Goal: Task Accomplishment & Management: Complete application form

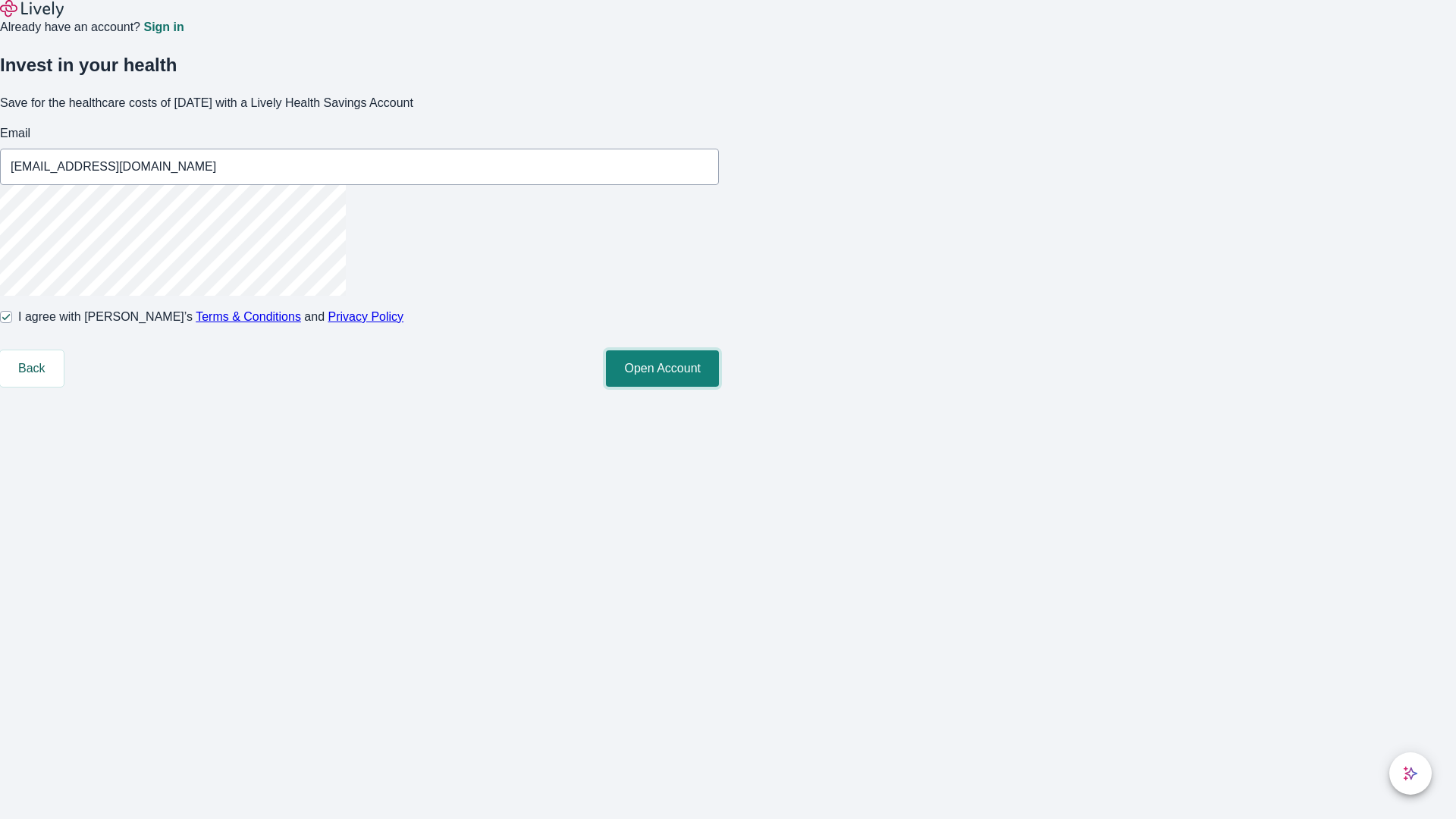
click at [719, 386] on button "Open Account" at bounding box center [662, 368] width 113 height 37
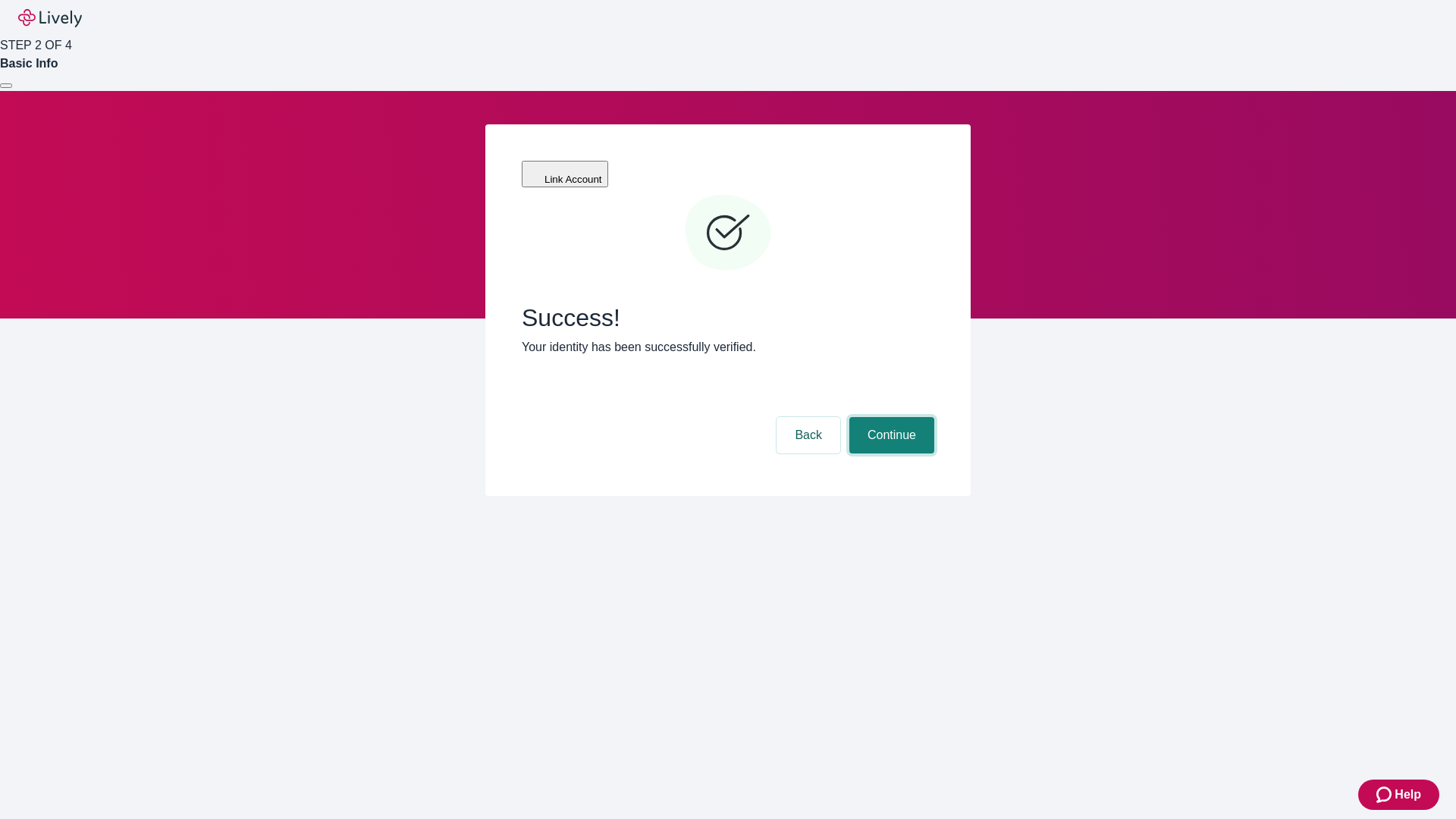
click at [890, 417] on button "Continue" at bounding box center [892, 434] width 85 height 37
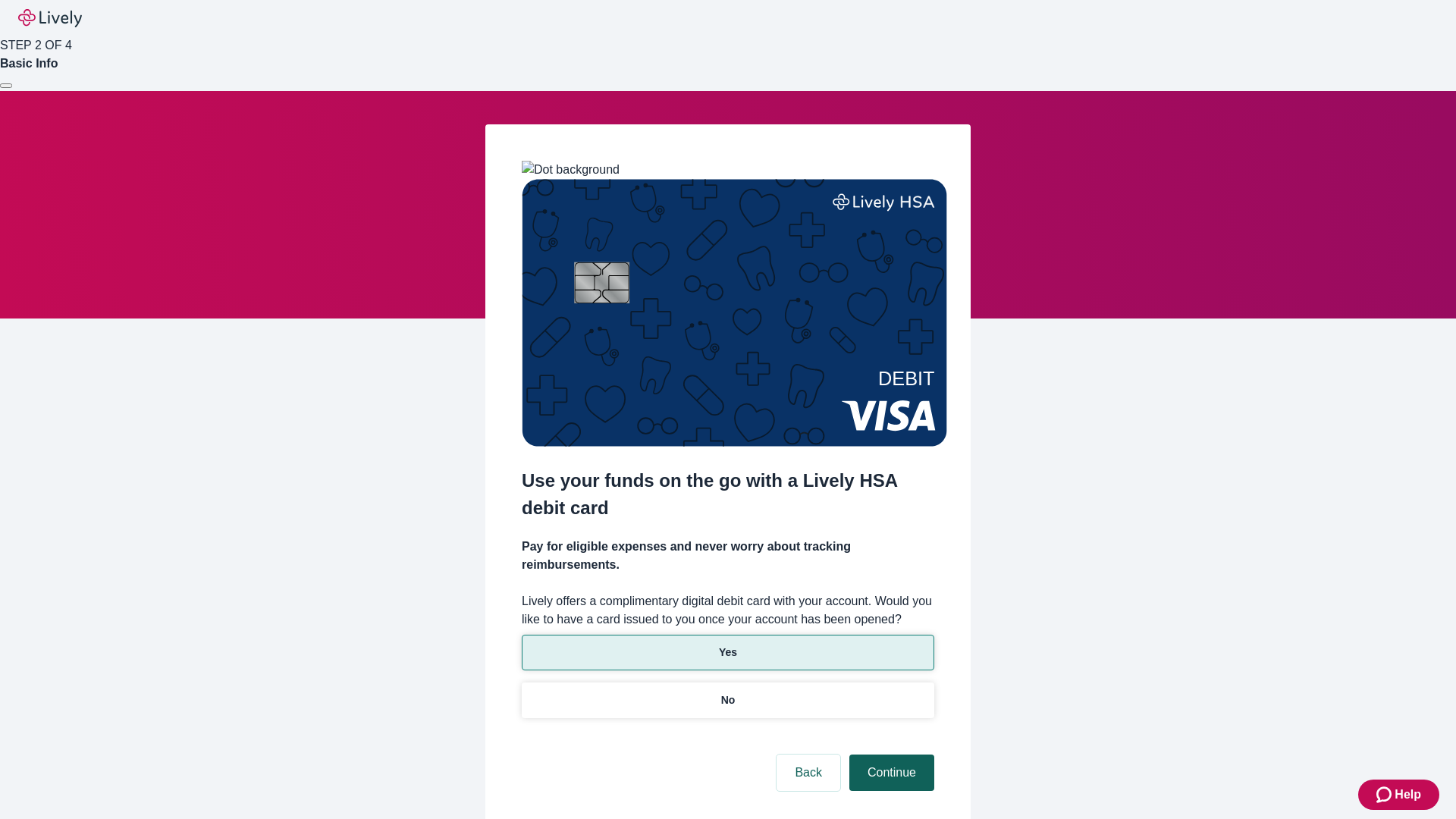
click at [727, 692] on p "No" at bounding box center [728, 700] width 14 height 16
click at [890, 754] on button "Continue" at bounding box center [892, 772] width 85 height 37
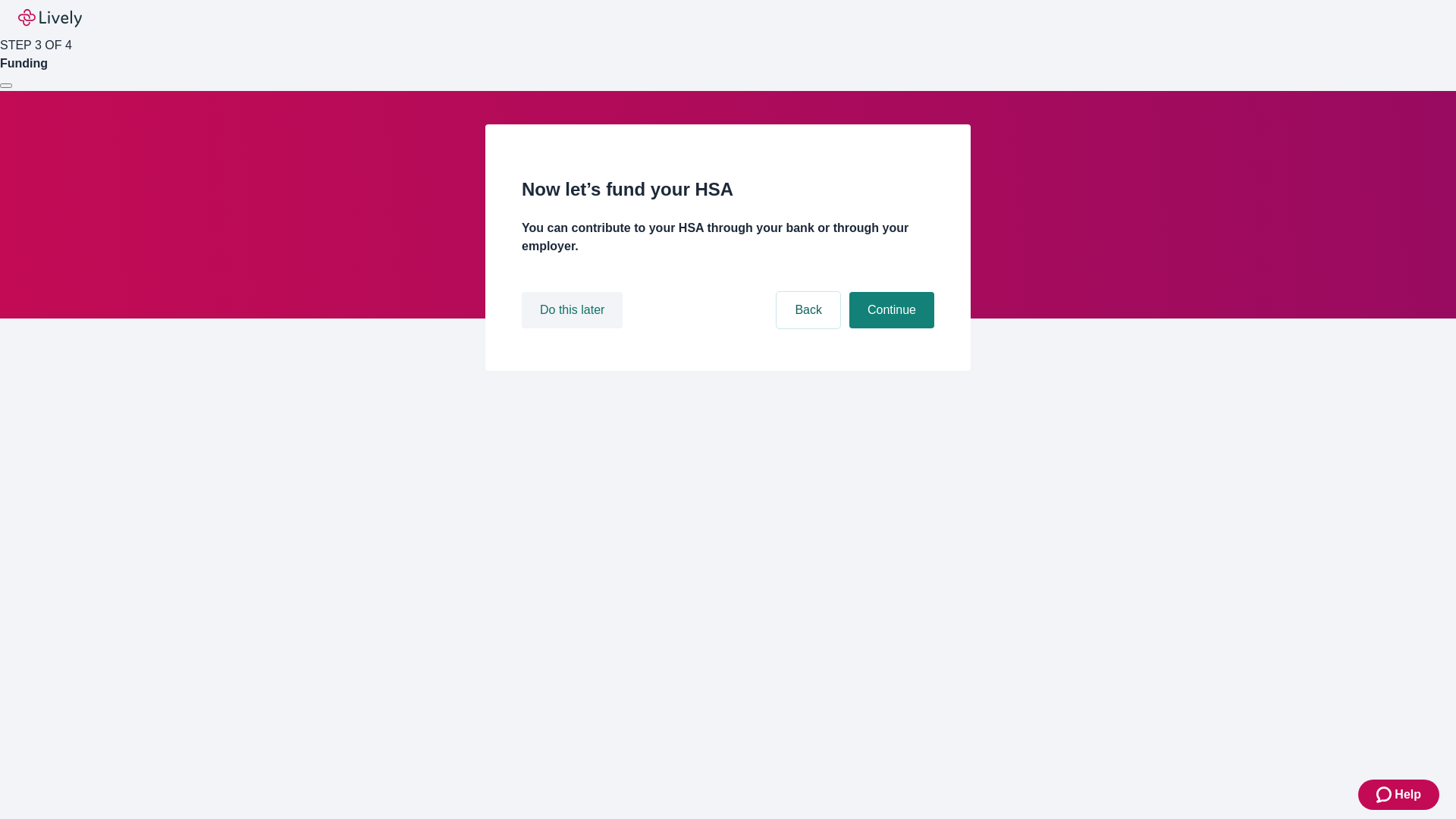
click at [574, 328] on button "Do this later" at bounding box center [572, 309] width 101 height 37
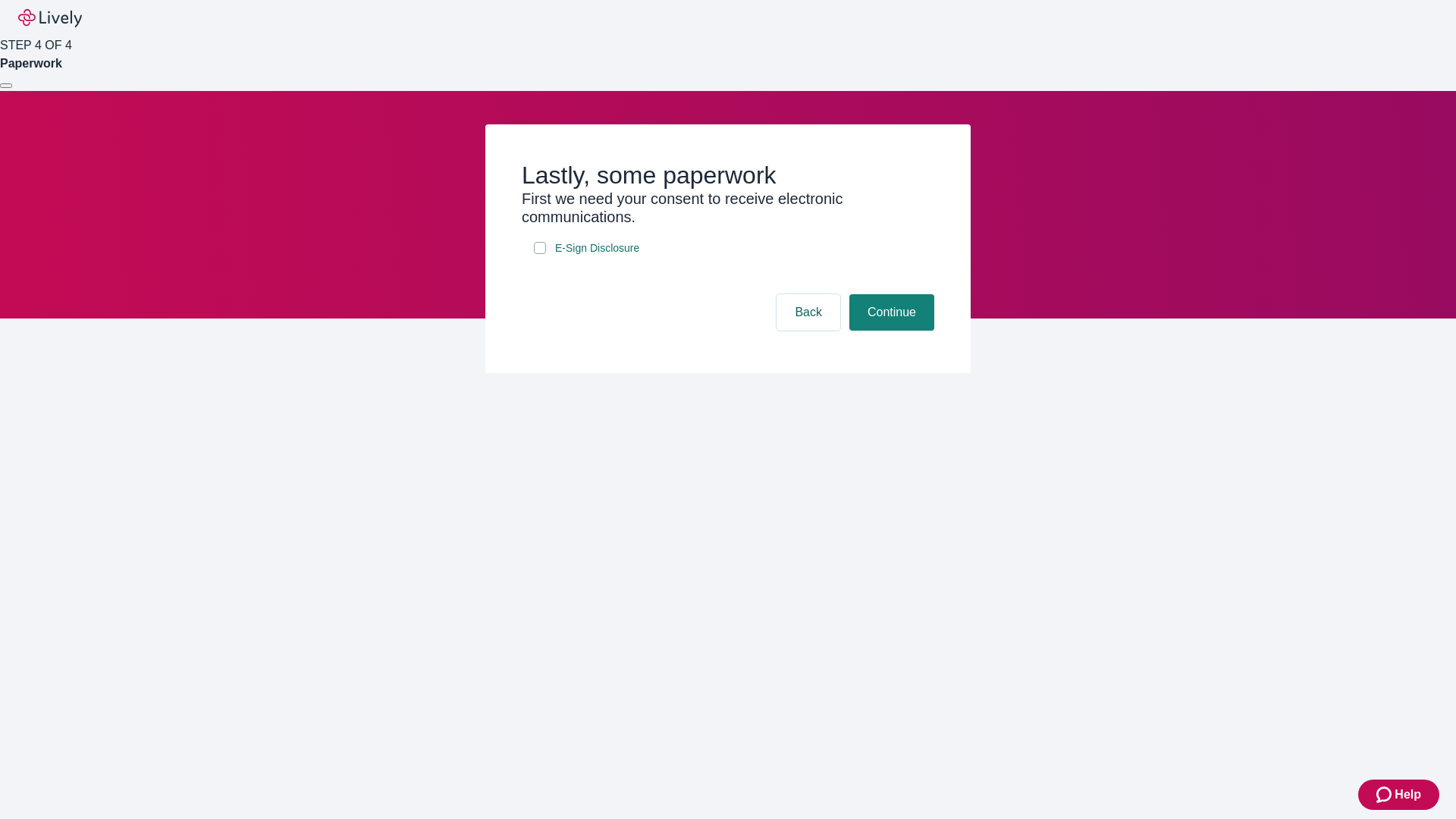
click at [6, 86] on div at bounding box center [6, 86] width 0 height 0
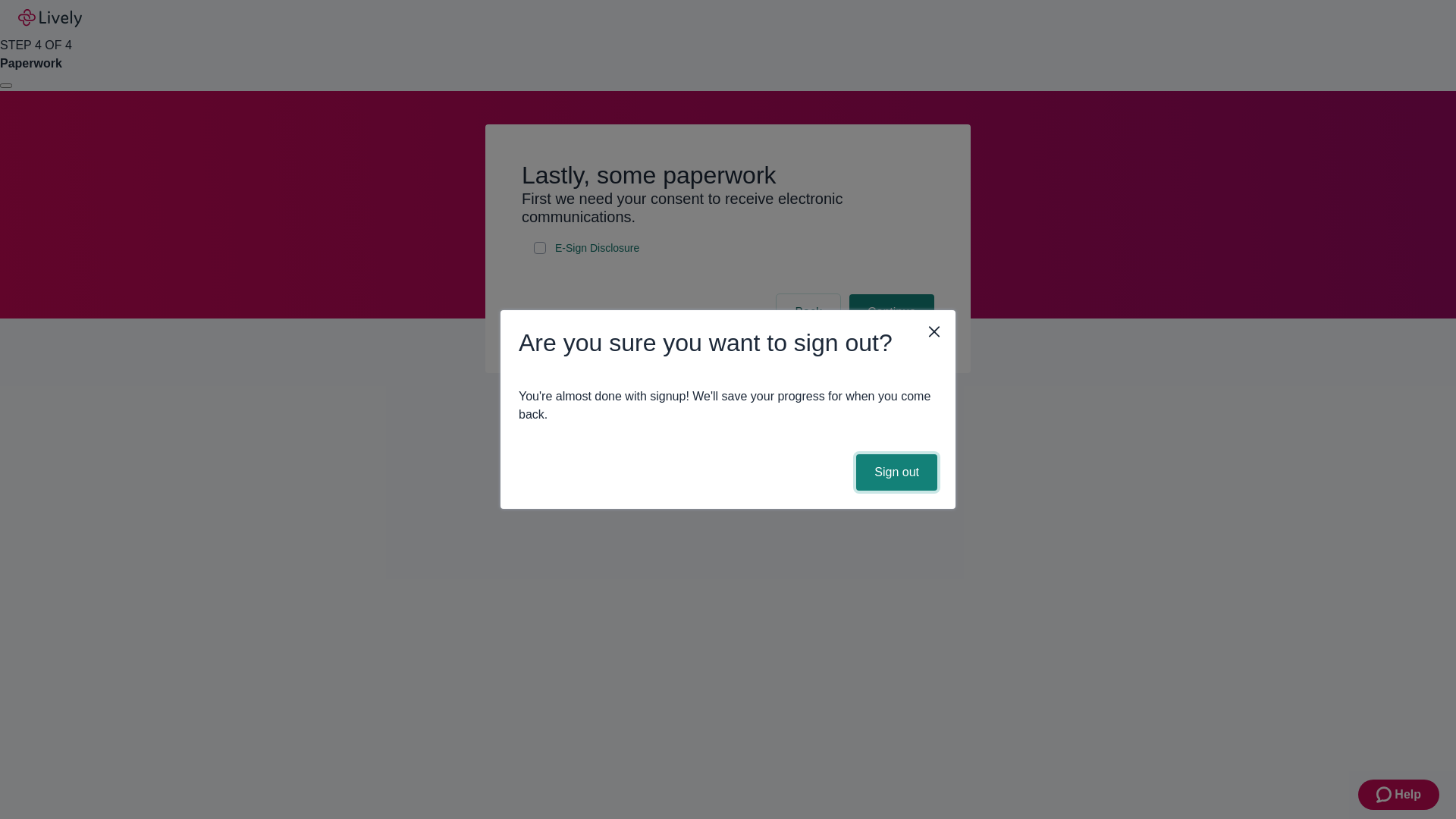
click at [895, 472] on button "Sign out" at bounding box center [896, 472] width 81 height 37
